Goal: Task Accomplishment & Management: Use online tool/utility

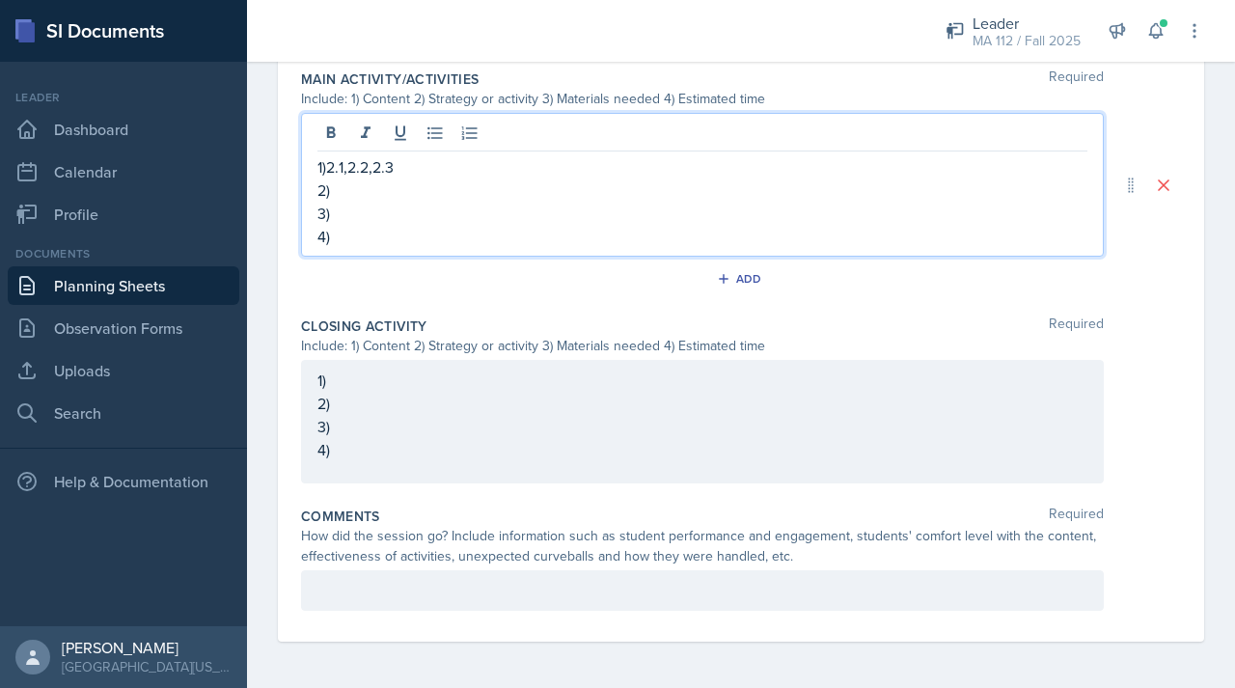
click at [431, 218] on div "1)2.1,2.2,2.3 2) 3) 4)" at bounding box center [702, 201] width 770 height 93
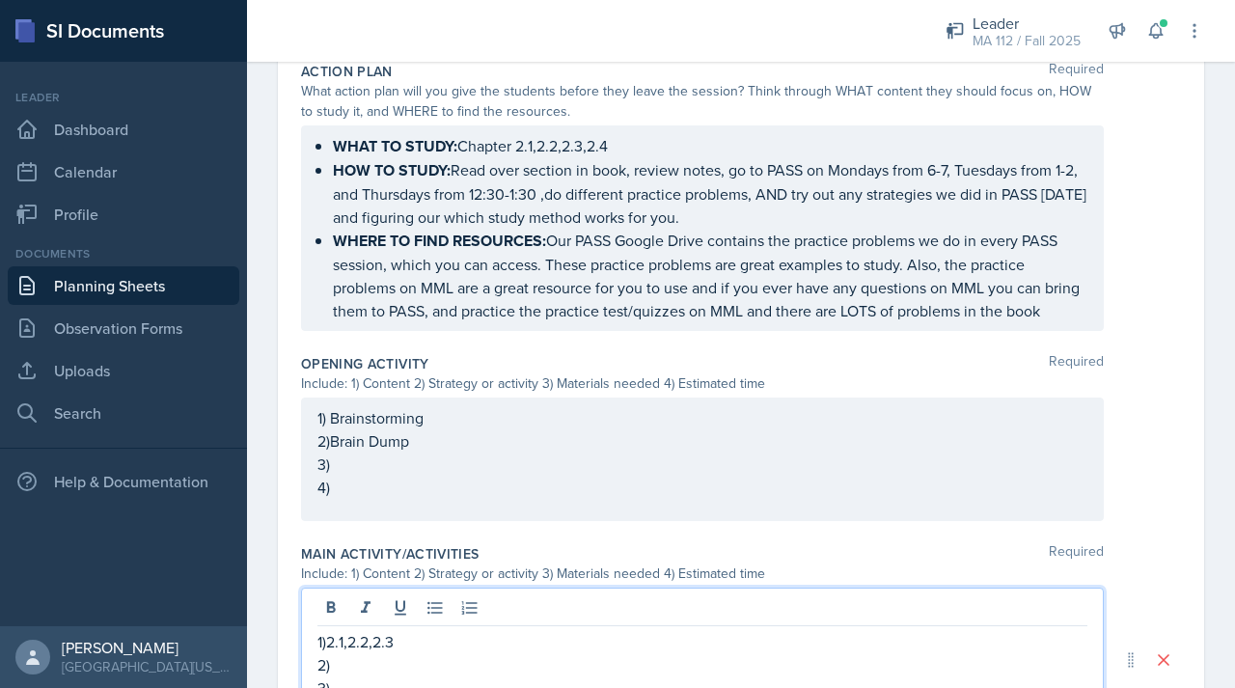
scroll to position [540, 0]
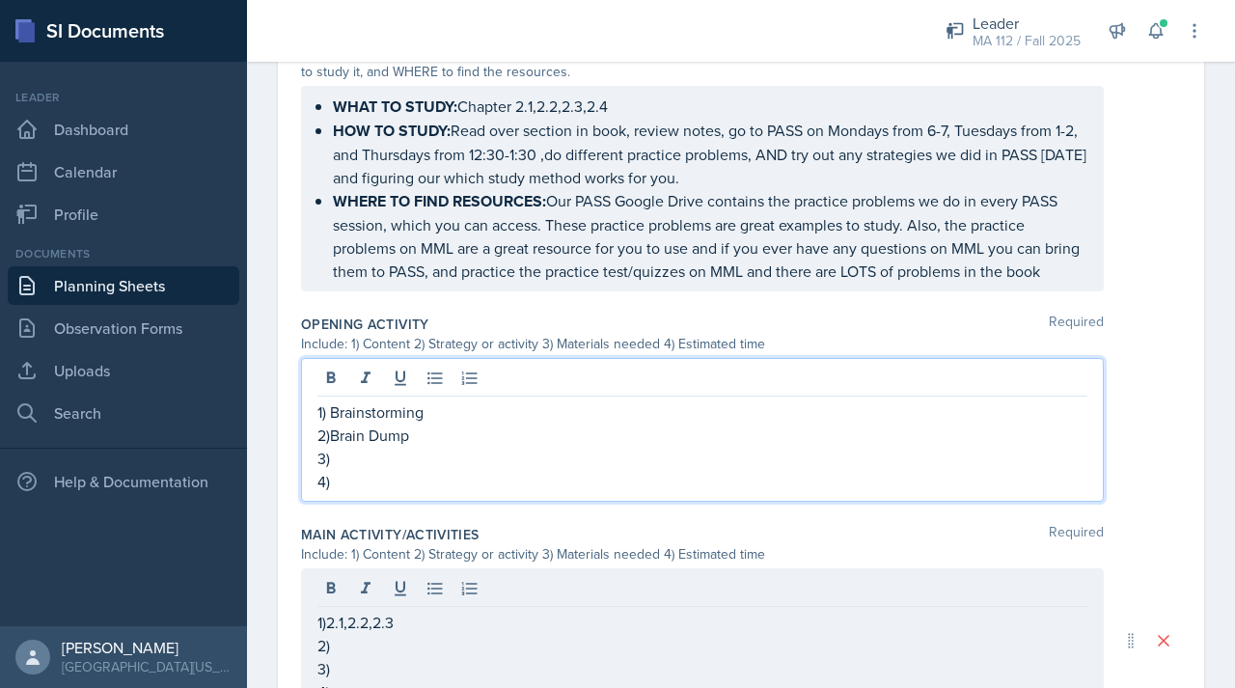
click at [347, 470] on p "3)" at bounding box center [702, 458] width 770 height 23
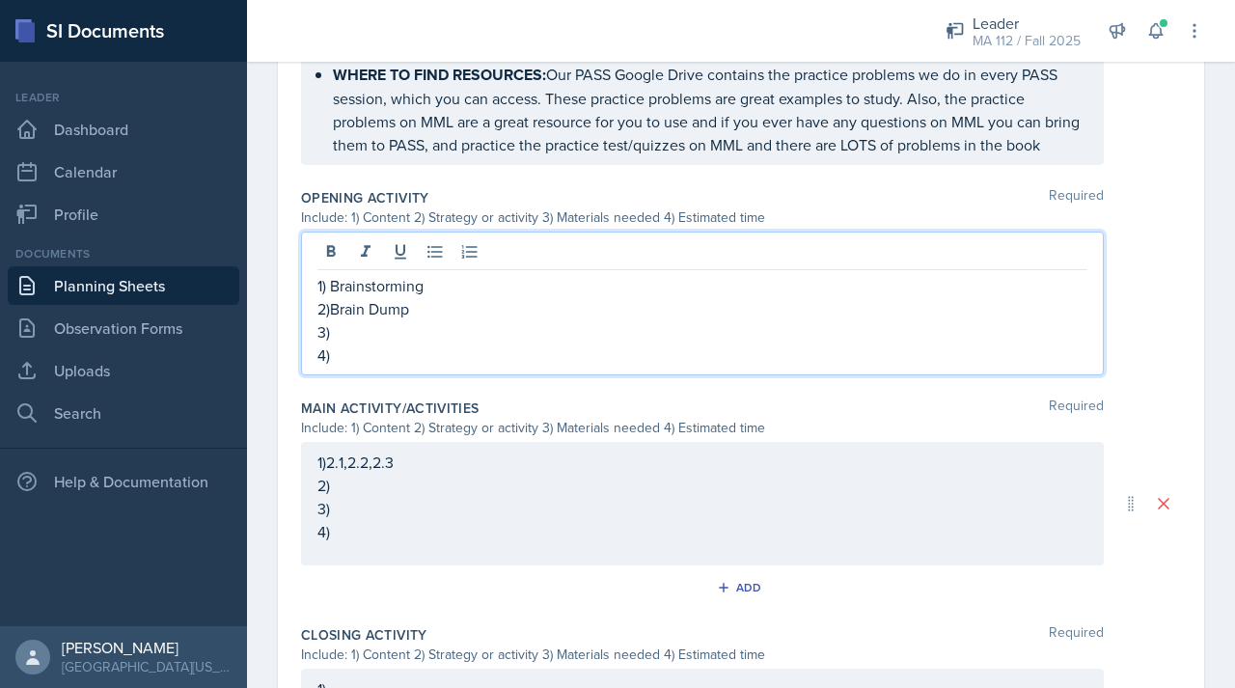
scroll to position [703, 0]
click at [349, 365] on p "4)" at bounding box center [702, 353] width 770 height 23
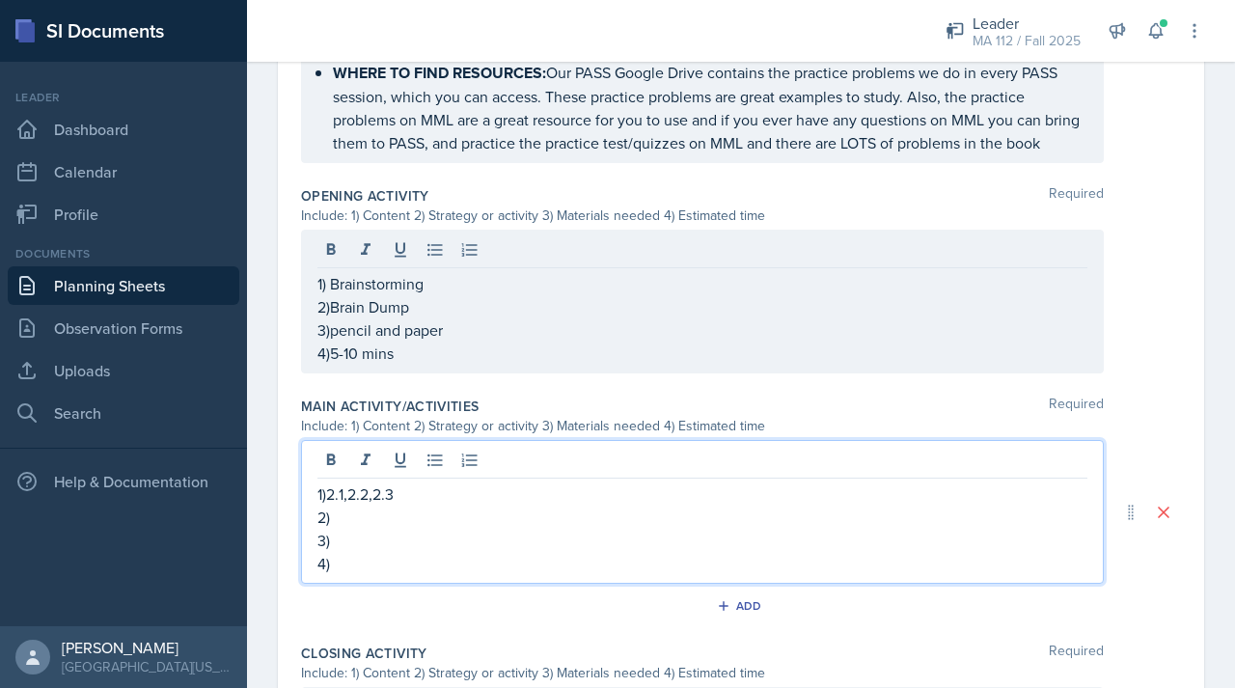
click at [357, 516] on div "1)2.1,2.2,2.3 2) 3) 4)" at bounding box center [702, 529] width 770 height 93
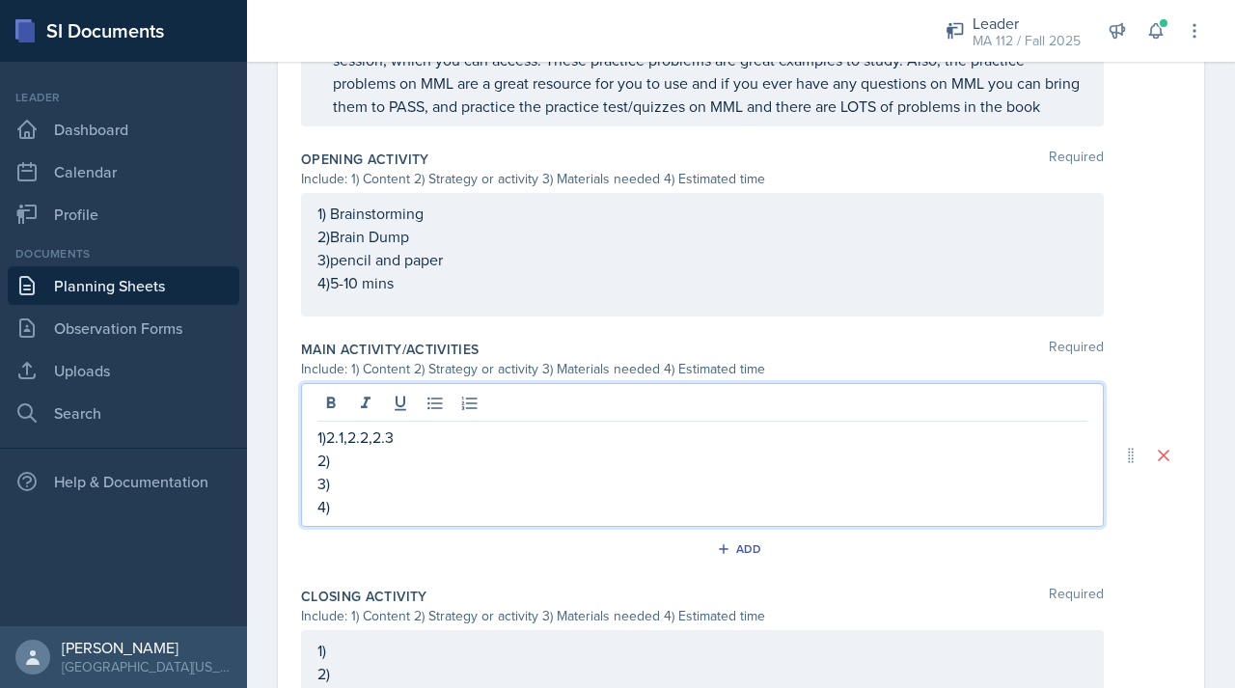
scroll to position [742, 0]
click at [340, 469] on p "2)" at bounding box center [702, 457] width 770 height 23
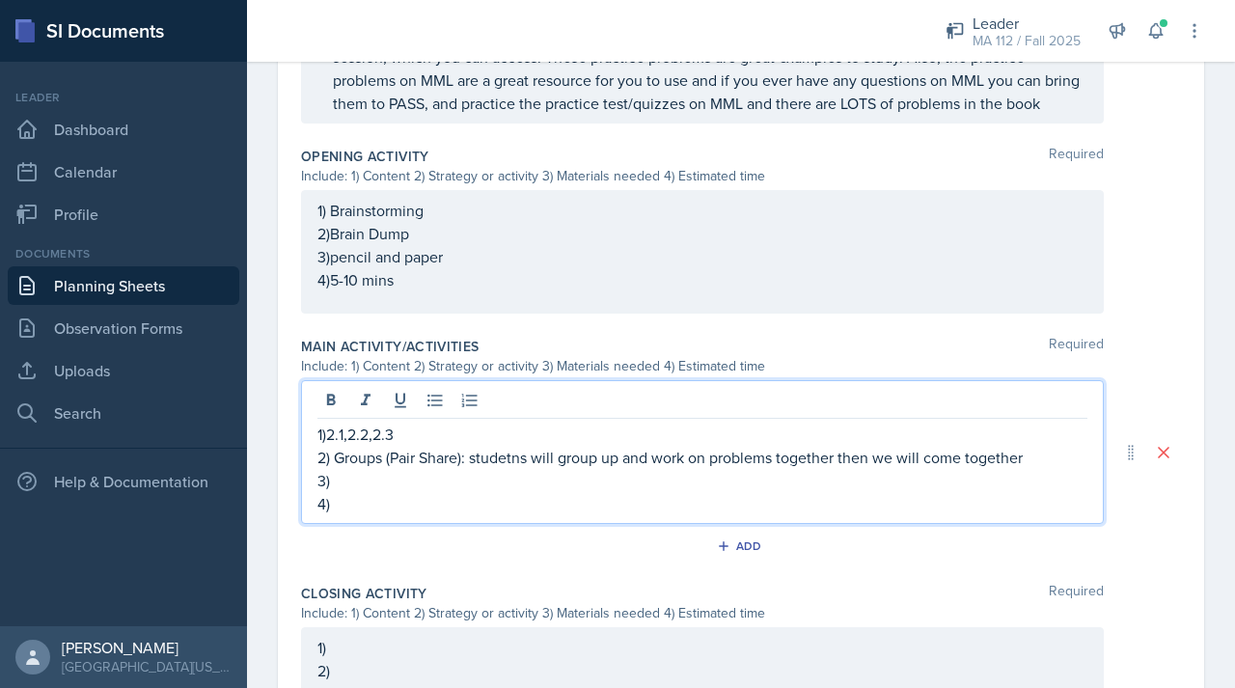
click at [523, 469] on p "2) Groups (Pair Share): studetns will group up and work on problems together th…" at bounding box center [702, 457] width 770 height 23
click at [488, 492] on p "3)" at bounding box center [702, 480] width 770 height 23
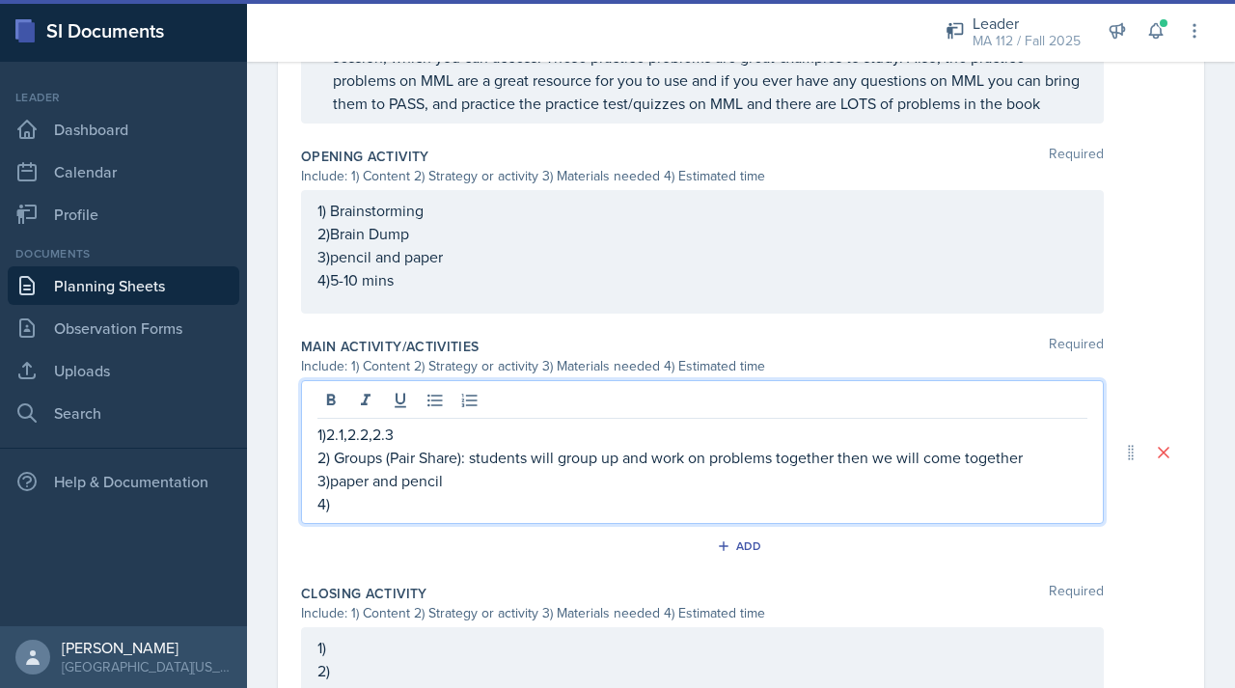
click at [348, 515] on p "4)" at bounding box center [702, 503] width 770 height 23
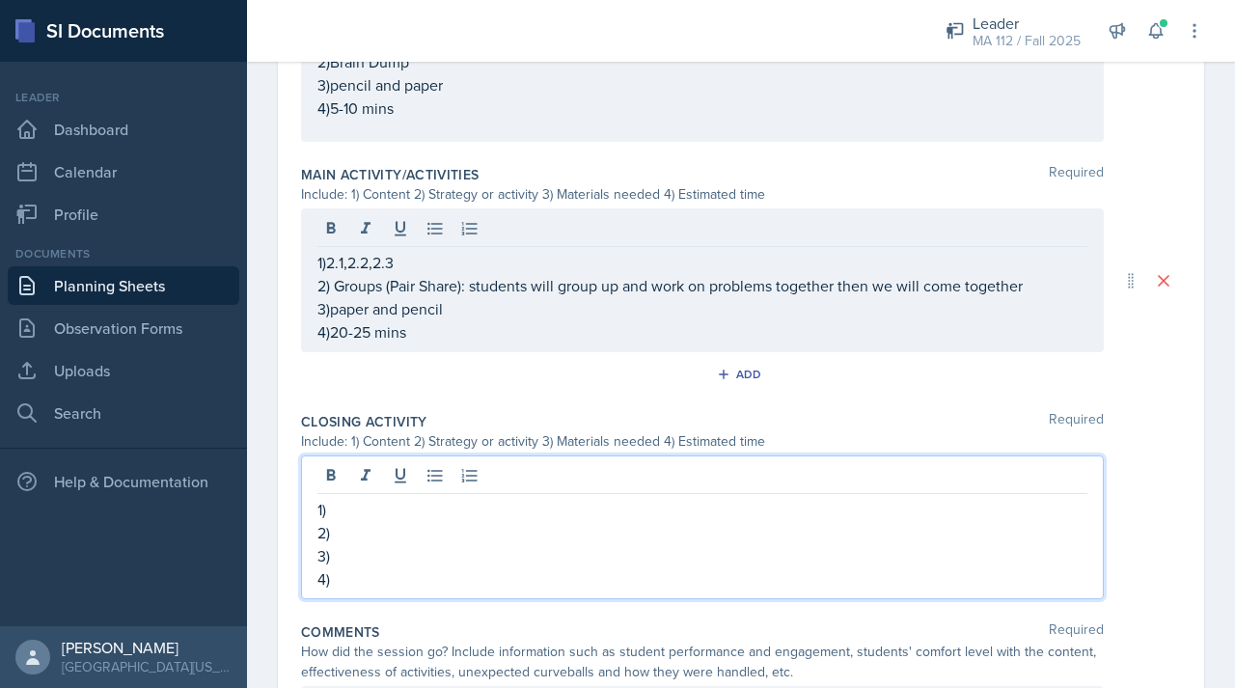
click at [345, 544] on p "2)" at bounding box center [702, 532] width 770 height 23
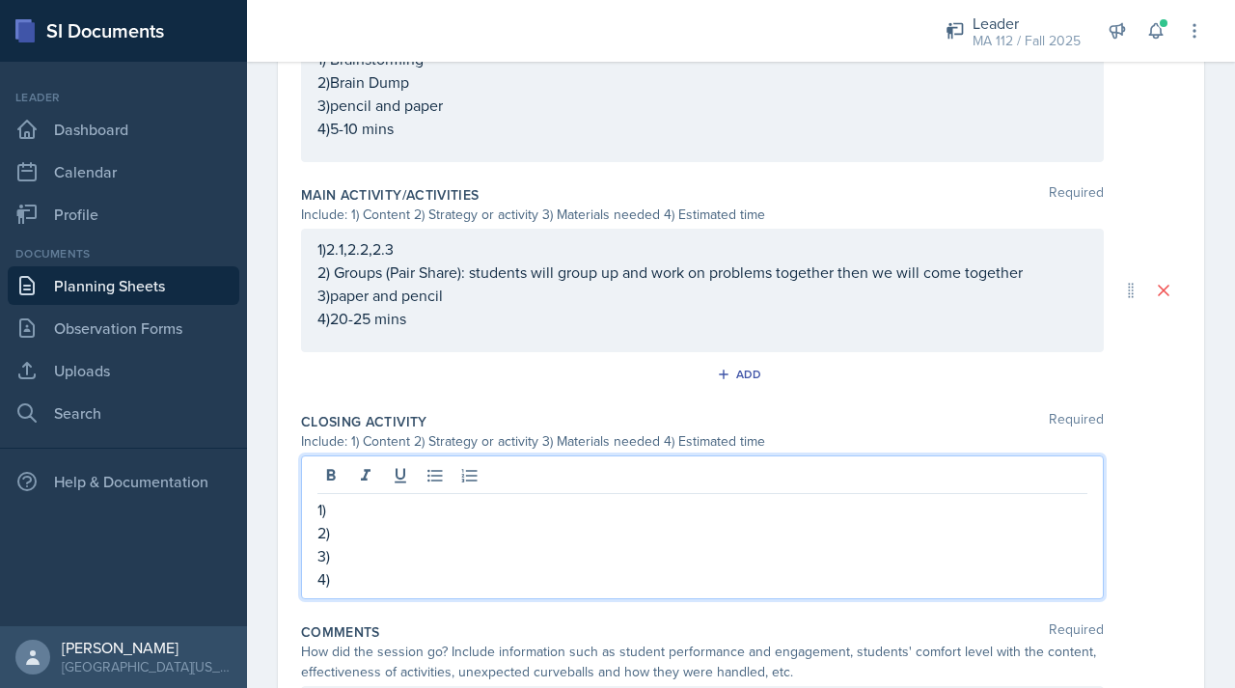
click at [342, 521] on p "1)" at bounding box center [702, 509] width 770 height 23
click at [349, 544] on p "2)" at bounding box center [702, 532] width 770 height 23
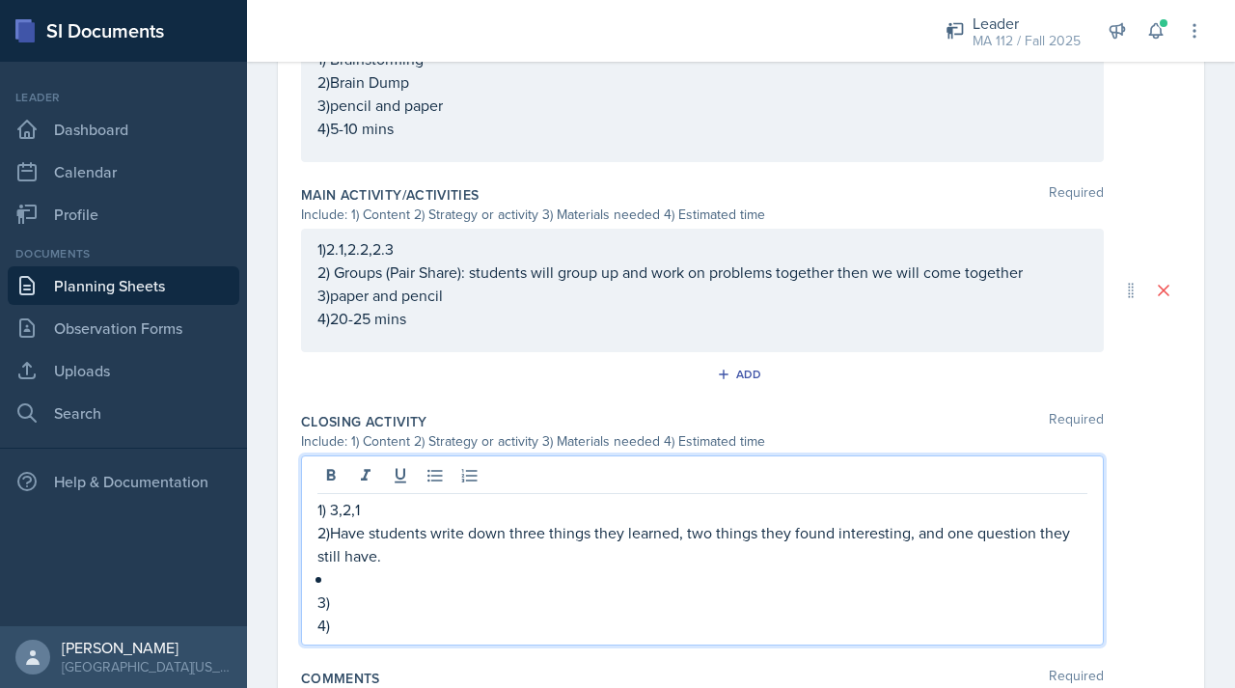
click at [345, 591] on p at bounding box center [710, 578] width 755 height 23
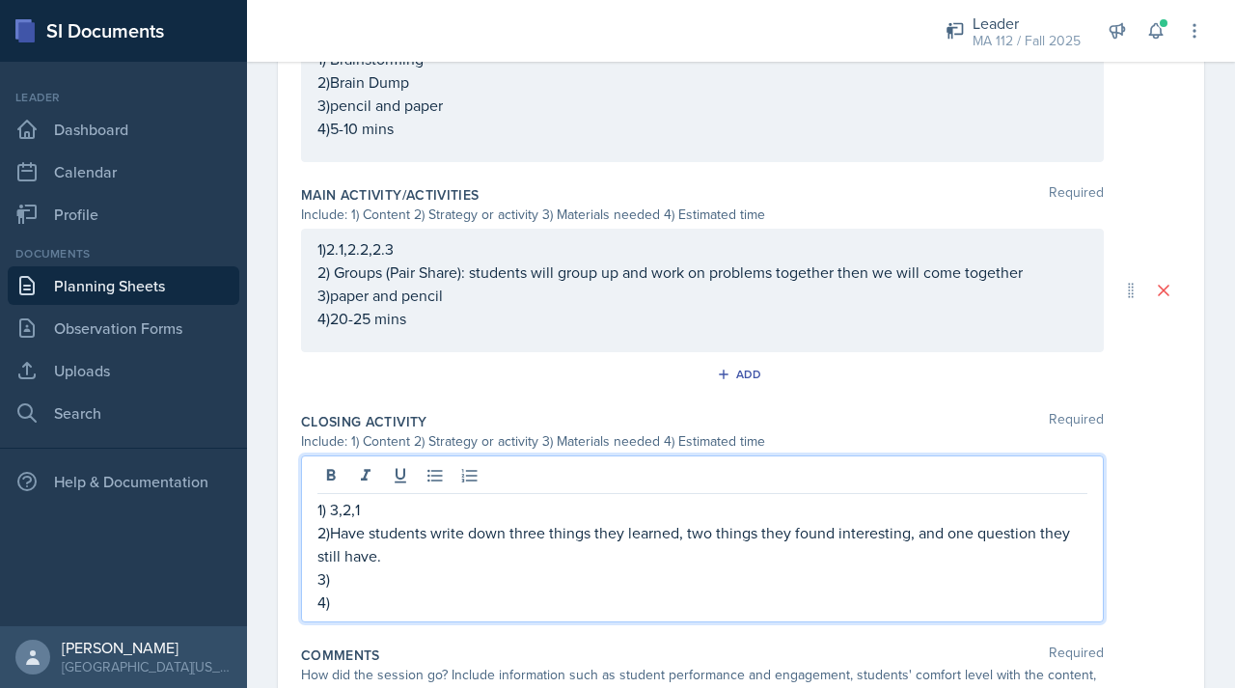
click at [343, 591] on p "3)" at bounding box center [702, 578] width 770 height 23
click at [367, 614] on p "4)" at bounding box center [702, 602] width 770 height 23
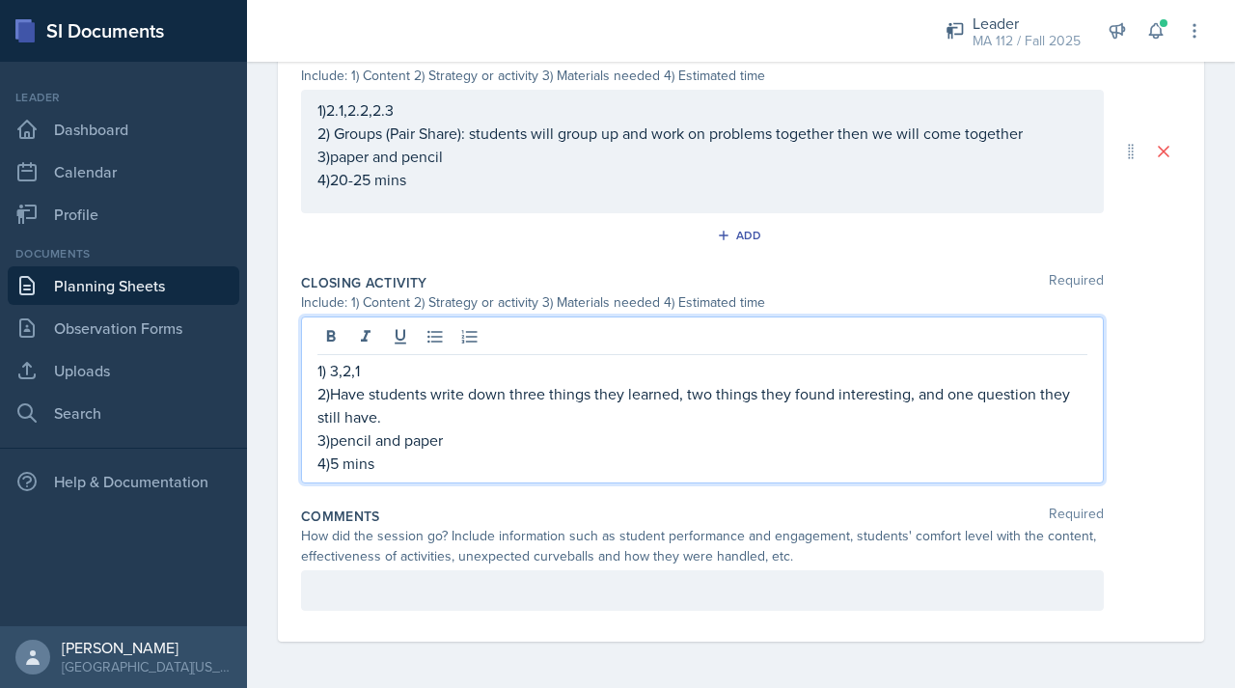
scroll to position [0, 0]
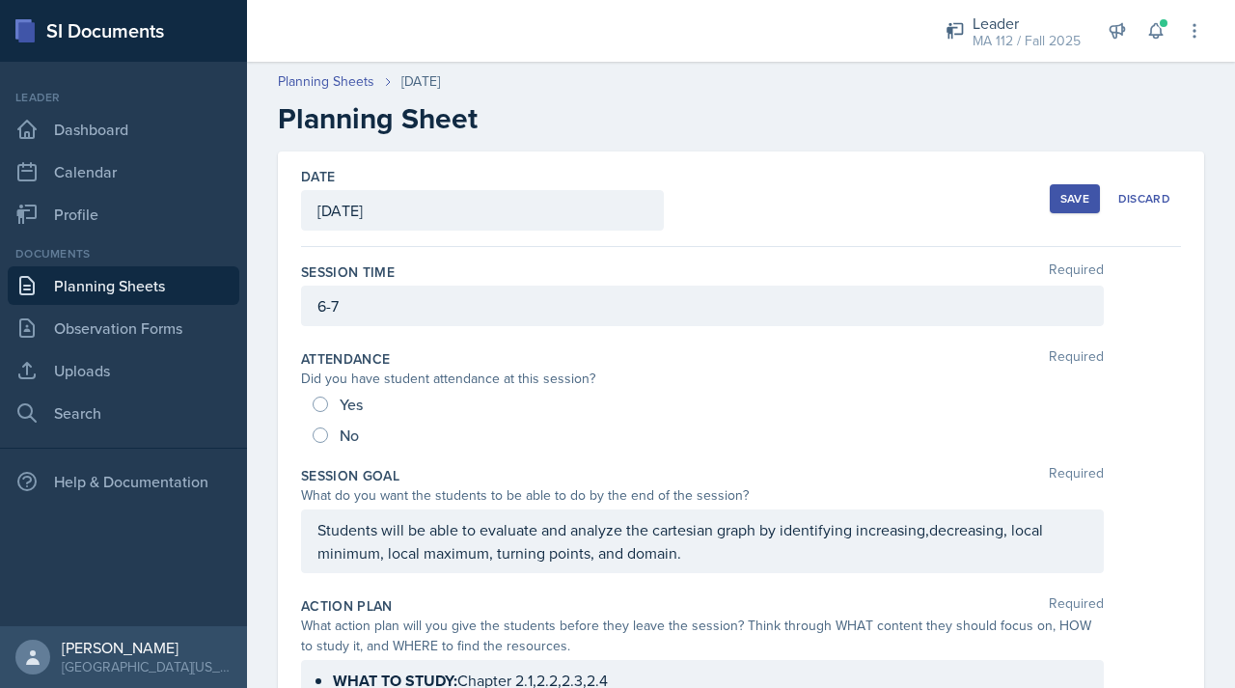
click at [1062, 202] on div "Save" at bounding box center [1075, 198] width 29 height 15
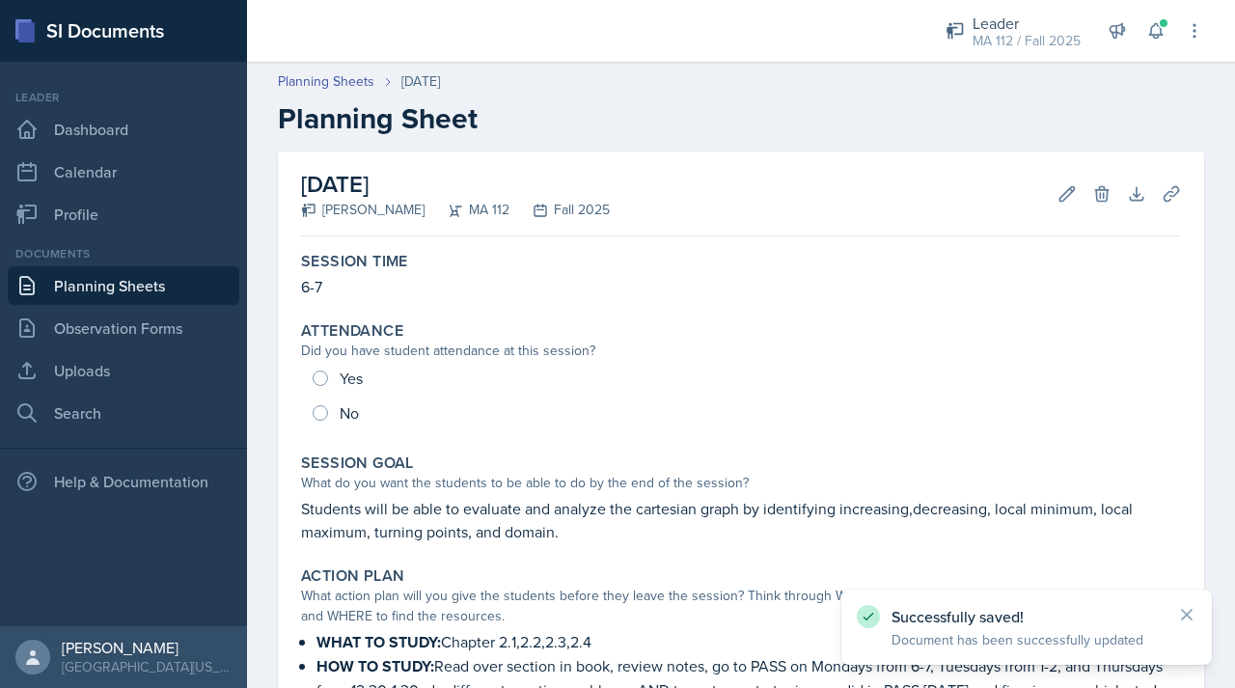
click at [127, 290] on link "Planning Sheets" at bounding box center [124, 285] width 232 height 39
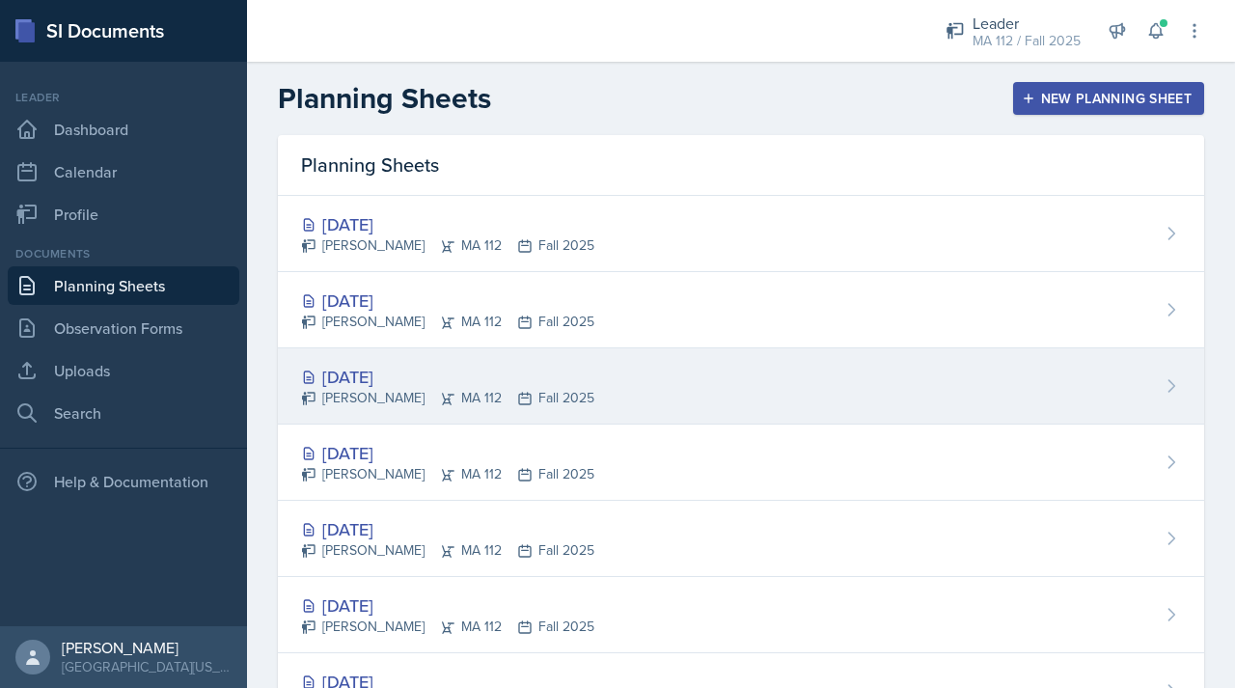
click at [379, 375] on div "[DATE]" at bounding box center [447, 377] width 293 height 26
